Goal: Task Accomplishment & Management: Use online tool/utility

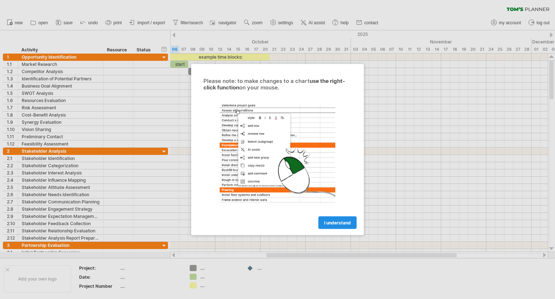
click at [331, 224] on span "I understand" at bounding box center [337, 222] width 27 height 5
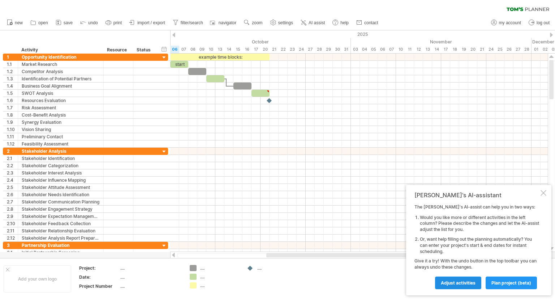
click at [464, 281] on span "Adjust activities" at bounding box center [458, 282] width 35 height 5
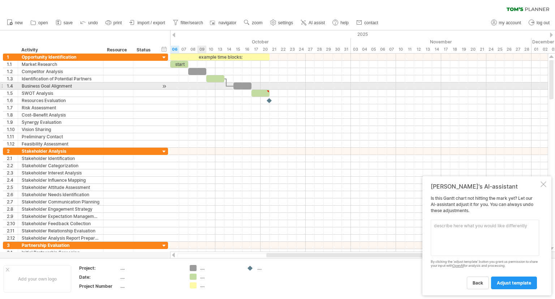
click at [199, 88] on div at bounding box center [359, 85] width 378 height 7
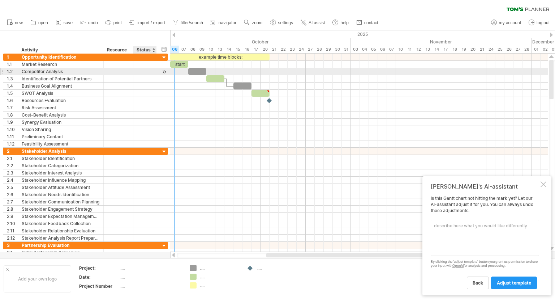
click at [163, 68] on div at bounding box center [164, 72] width 7 height 8
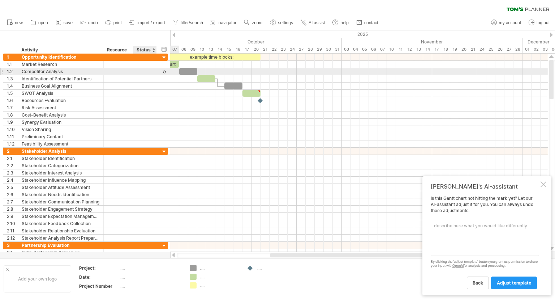
click at [163, 68] on div at bounding box center [164, 72] width 7 height 8
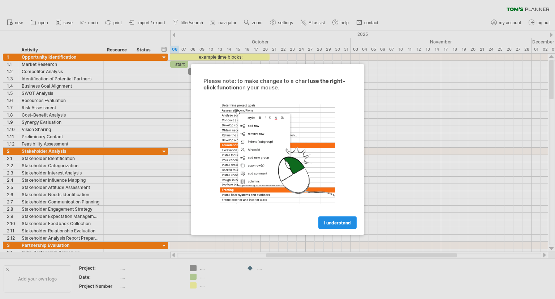
click at [339, 220] on span "I understand" at bounding box center [337, 222] width 27 height 5
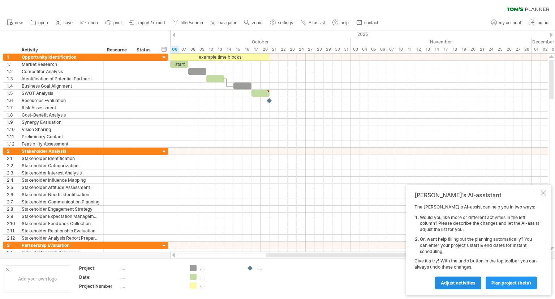
click at [476, 285] on link "Adjust activities" at bounding box center [458, 282] width 46 height 13
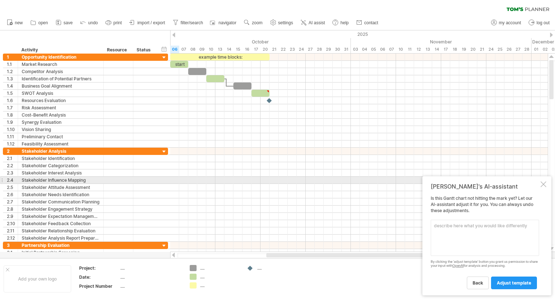
click at [544, 183] on div at bounding box center [544, 184] width 6 height 6
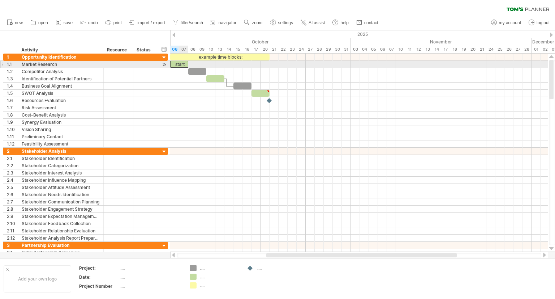
click at [179, 61] on div "start" at bounding box center [179, 64] width 18 height 7
click at [179, 61] on div "*****" at bounding box center [179, 64] width 18 height 7
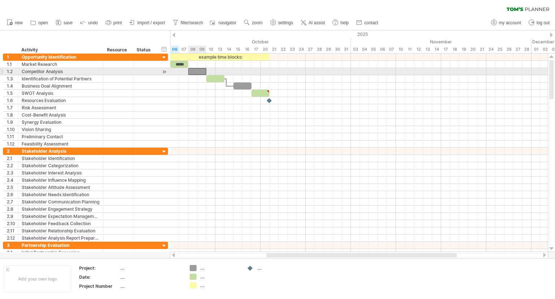
click at [201, 71] on div at bounding box center [197, 71] width 18 height 7
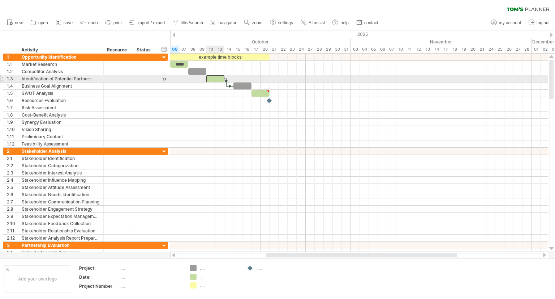
click at [221, 78] on div at bounding box center [215, 78] width 18 height 7
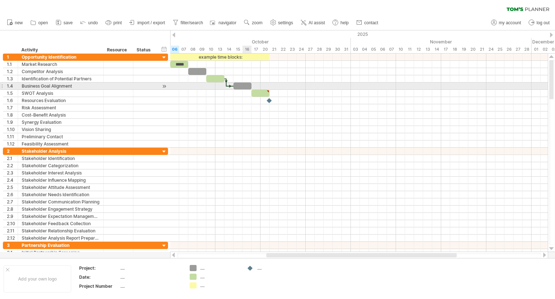
click at [246, 83] on div at bounding box center [242, 85] width 18 height 7
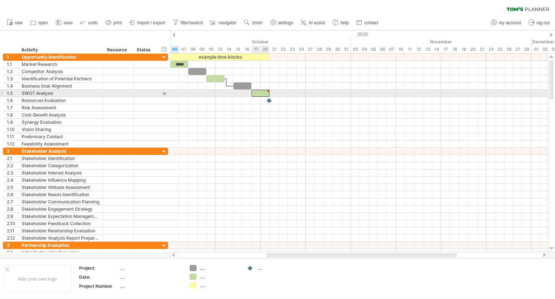
click at [267, 95] on div at bounding box center [261, 93] width 18 height 7
click at [266, 91] on div at bounding box center [267, 91] width 3 height 3
type textarea "**********"
click at [266, 91] on div at bounding box center [267, 91] width 3 height 3
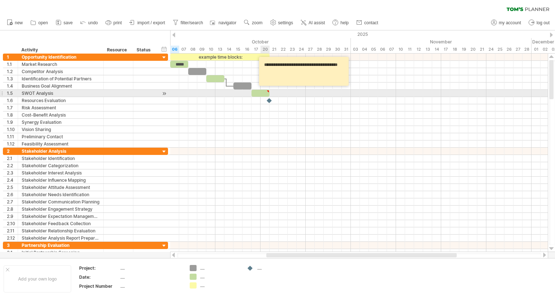
click at [261, 91] on div at bounding box center [261, 93] width 18 height 7
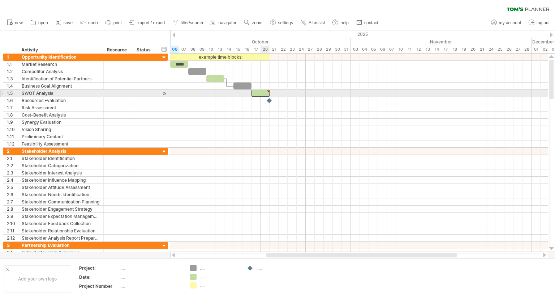
click at [261, 91] on div at bounding box center [261, 93] width 18 height 7
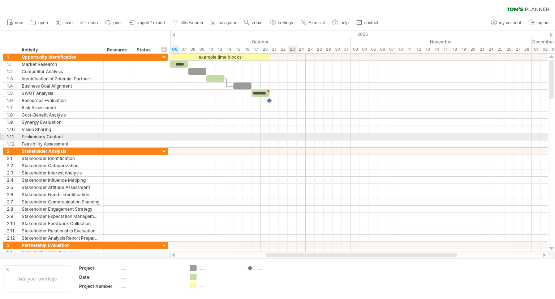
click at [291, 140] on div at bounding box center [359, 143] width 378 height 7
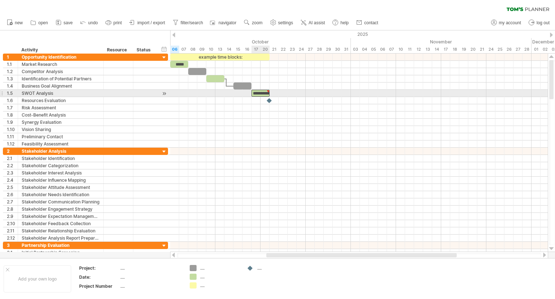
click at [260, 93] on div "**********" at bounding box center [261, 93] width 18 height 7
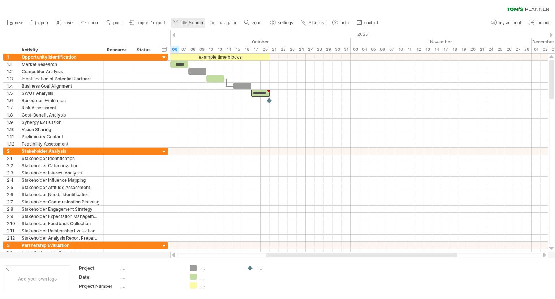
click at [184, 21] on span "filter/search" at bounding box center [192, 22] width 22 height 5
type input "**********"
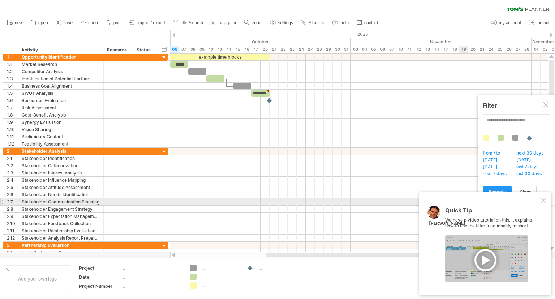
click at [544, 199] on div at bounding box center [544, 200] width 6 height 6
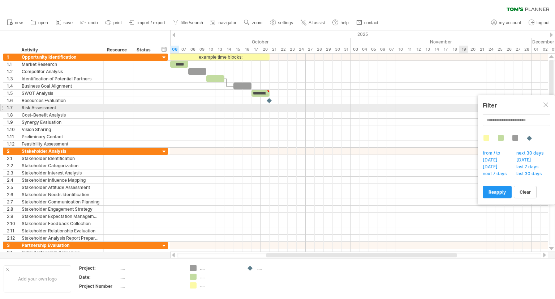
drag, startPoint x: 546, startPoint y: 104, endPoint x: 439, endPoint y: 235, distance: 168.7
click at [439, 235] on body "progress(100%) Trying to reach [DOMAIN_NAME] Connected again... 0% clear filter…" at bounding box center [277, 150] width 555 height 300
